Goal: Transaction & Acquisition: Purchase product/service

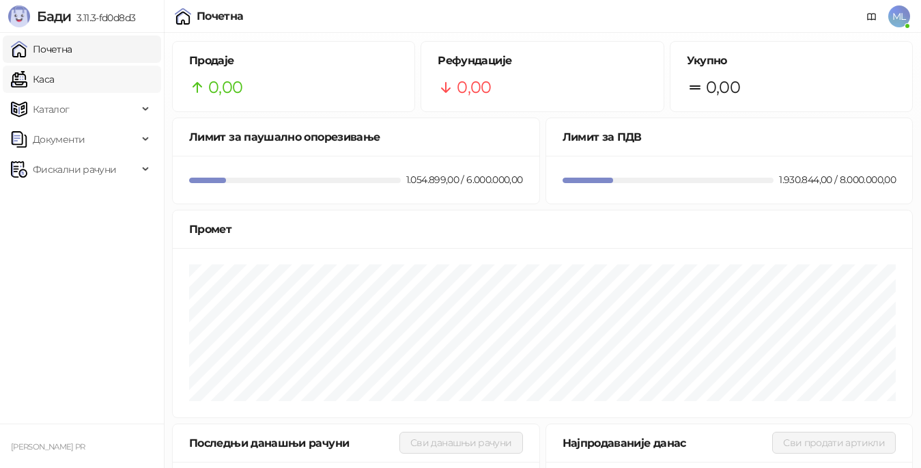
click at [54, 80] on link "Каса" at bounding box center [32, 79] width 43 height 27
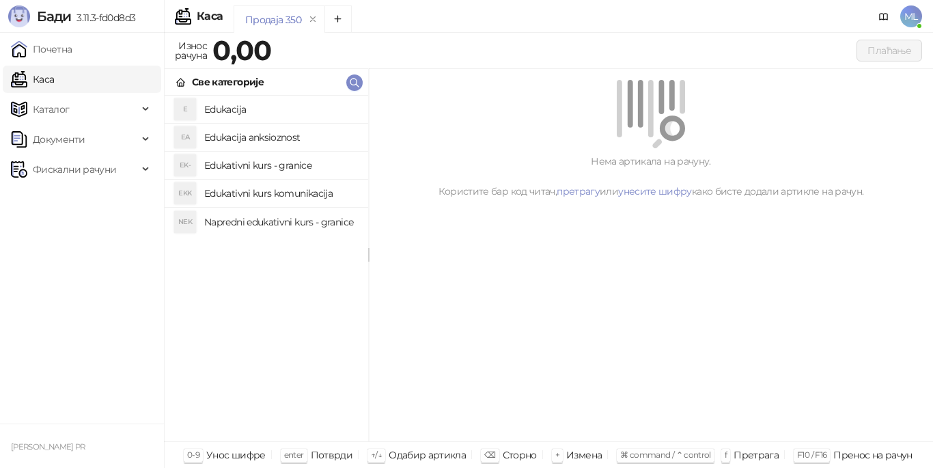
click at [298, 113] on h4 "Edukacija" at bounding box center [280, 109] width 153 height 22
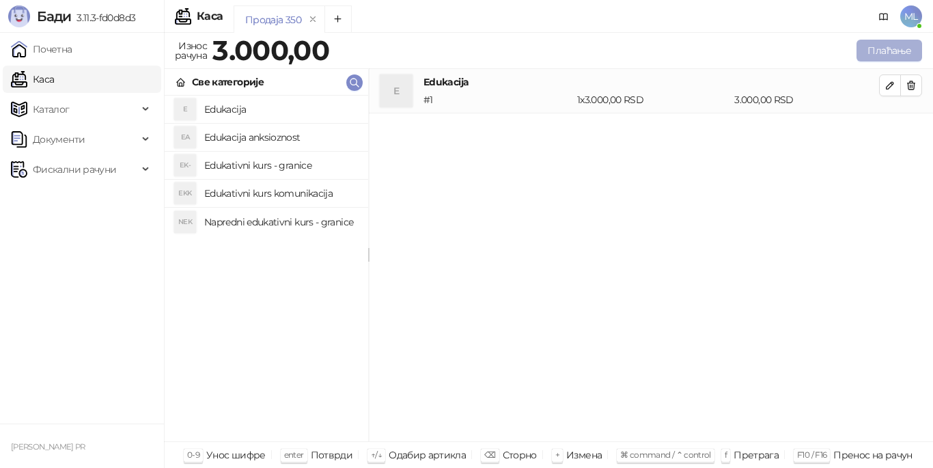
click at [865, 53] on button "Плаћање" at bounding box center [889, 51] width 66 height 22
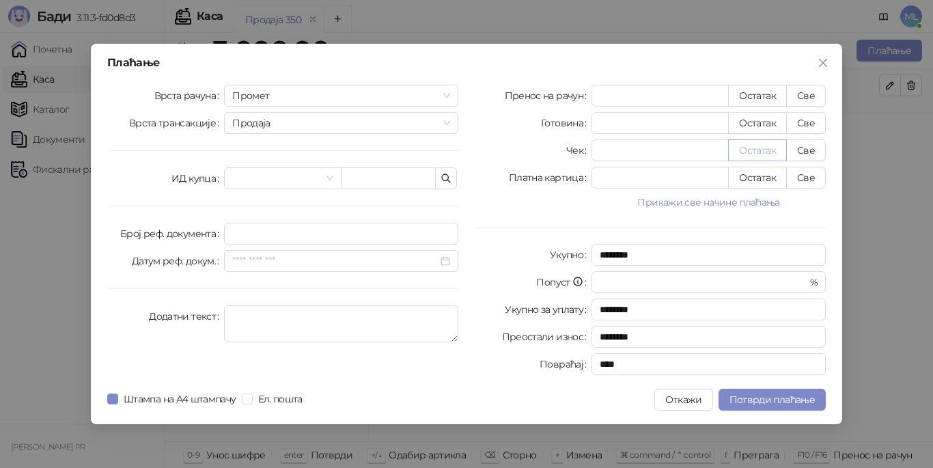
drag, startPoint x: 801, startPoint y: 91, endPoint x: 751, endPoint y: 149, distance: 76.5
click at [801, 91] on button "Све" at bounding box center [806, 96] width 40 height 22
type input "****"
click at [759, 399] on span "Потврди плаћање" at bounding box center [771, 399] width 85 height 12
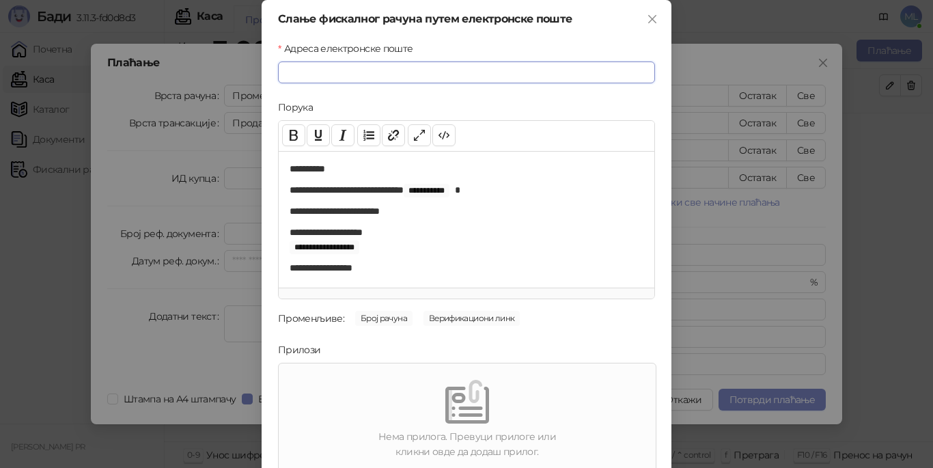
click at [406, 74] on input "Адреса електронске поште" at bounding box center [466, 72] width 377 height 22
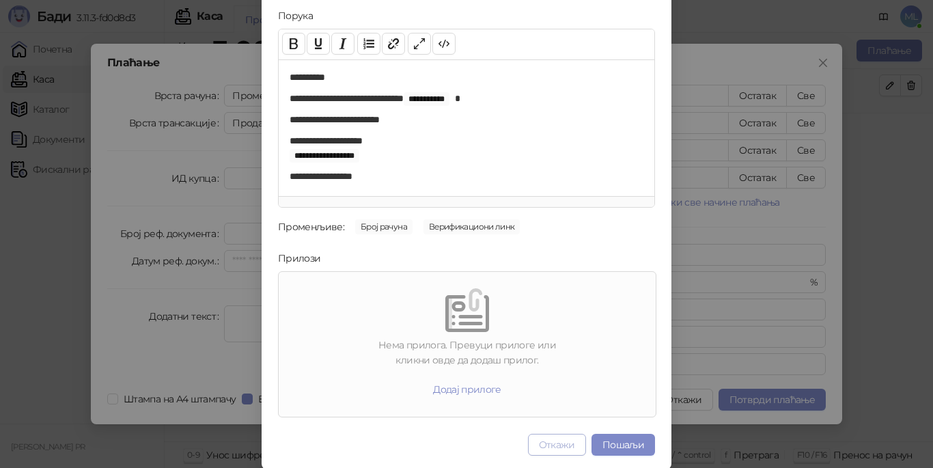
scroll to position [93, 0]
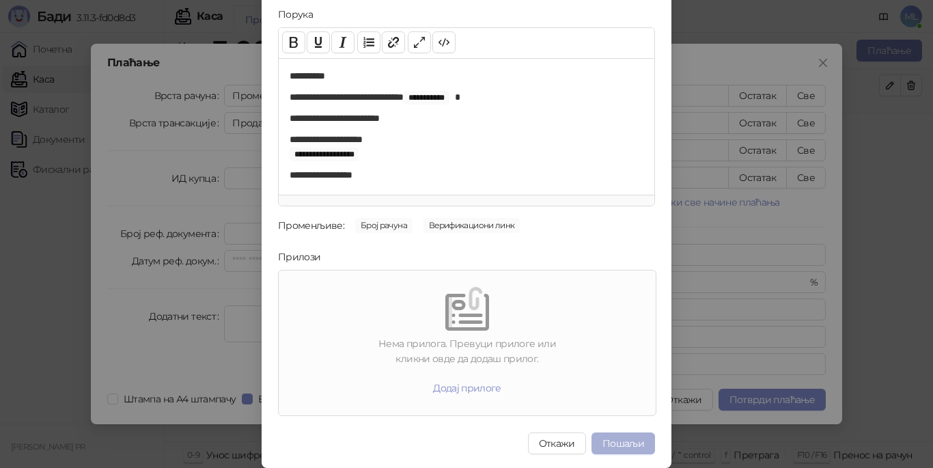
type input "**********"
click at [612, 444] on button "Пошаљи" at bounding box center [622, 443] width 63 height 22
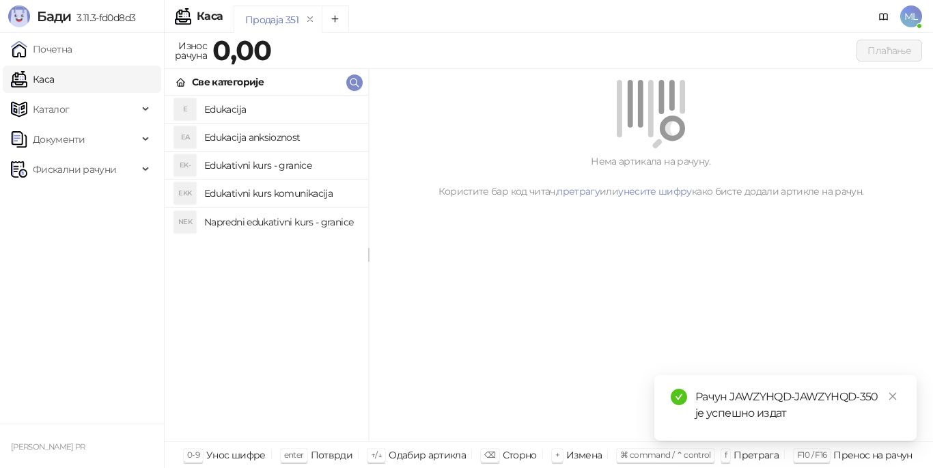
click at [236, 102] on h4 "Edukacija" at bounding box center [280, 109] width 153 height 22
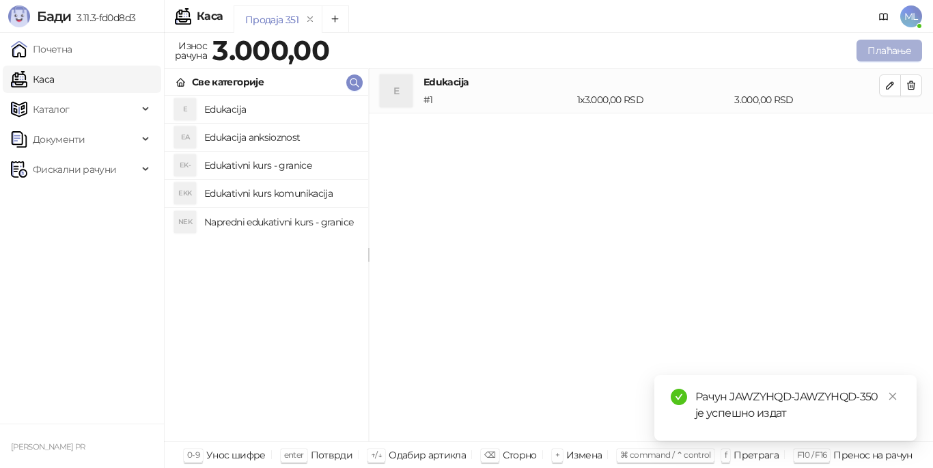
click at [892, 48] on button "Плаћање" at bounding box center [889, 51] width 66 height 22
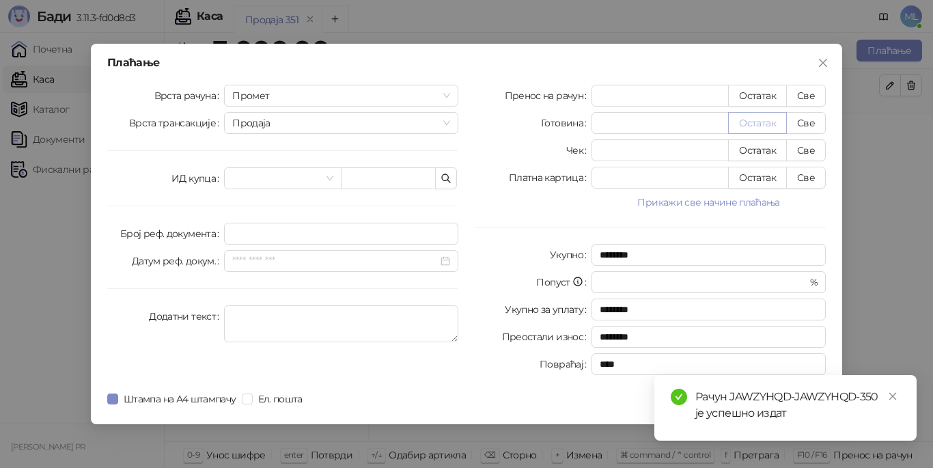
drag, startPoint x: 819, startPoint y: 92, endPoint x: 752, endPoint y: 117, distance: 72.2
click at [815, 93] on button "Све" at bounding box center [806, 96] width 40 height 22
type input "****"
click at [105, 399] on div "Плаћање Врста рачуна Промет Врста трансакције Продаја ИД купца Број реф. докуме…" at bounding box center [466, 234] width 751 height 380
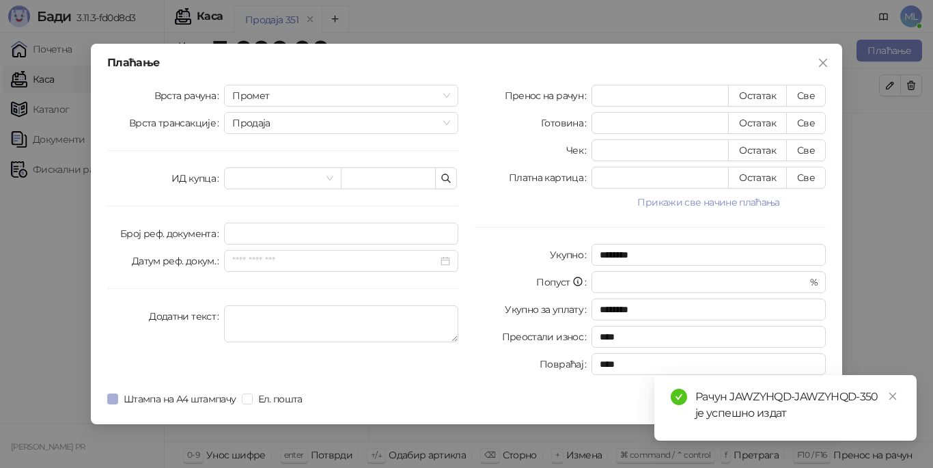
click at [241, 397] on span "Штампа на А4 штампачу" at bounding box center [180, 398] width 124 height 15
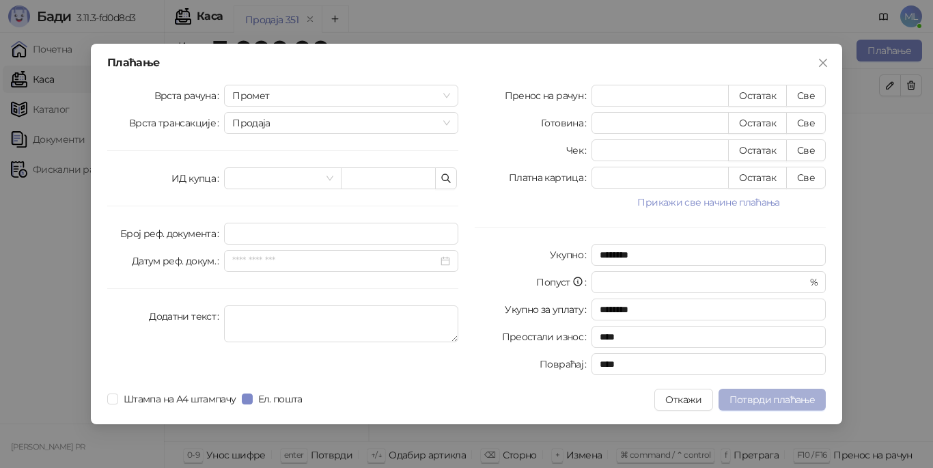
click at [756, 401] on span "Потврди плаћање" at bounding box center [771, 399] width 85 height 12
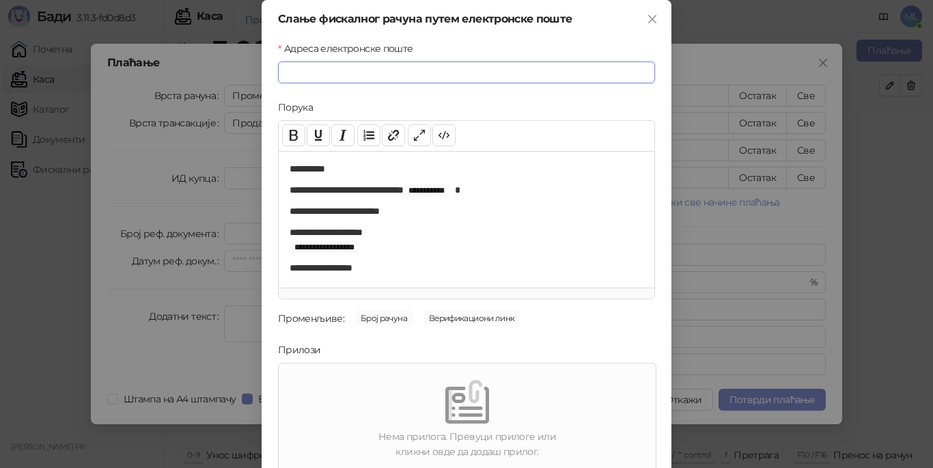
click at [422, 72] on input "Адреса електронске поште" at bounding box center [466, 72] width 377 height 22
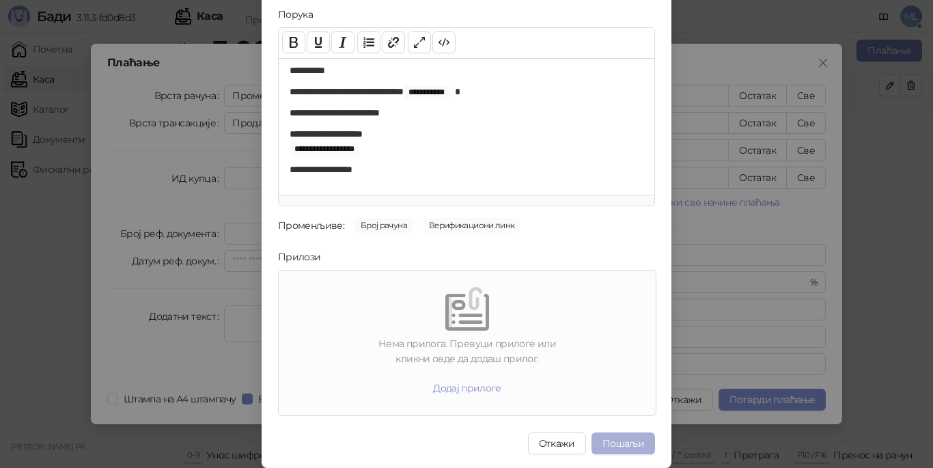
type input "**********"
click at [625, 442] on button "Пошаљи" at bounding box center [622, 443] width 63 height 22
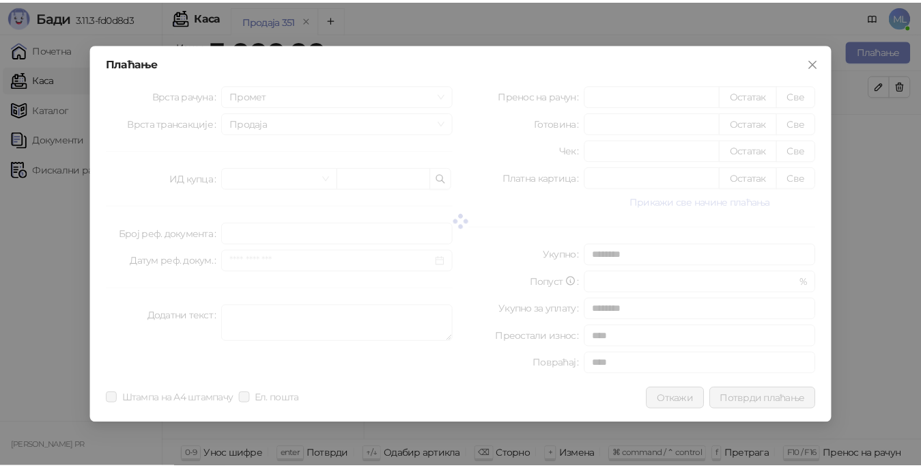
scroll to position [0, 0]
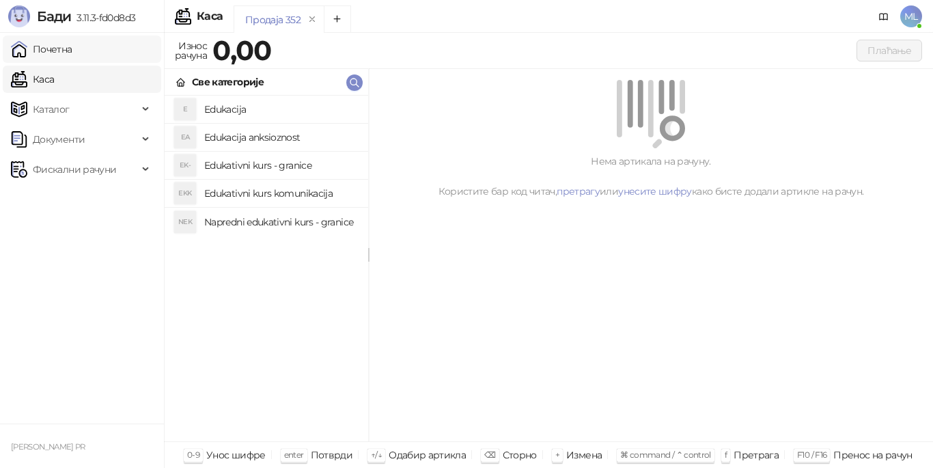
click at [72, 55] on link "Почетна" at bounding box center [41, 49] width 61 height 27
